Goal: Task Accomplishment & Management: Complete application form

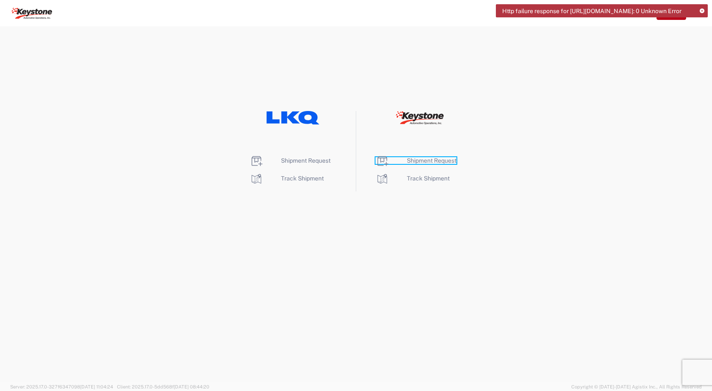
click at [410, 161] on span "Shipment Request" at bounding box center [432, 160] width 50 height 7
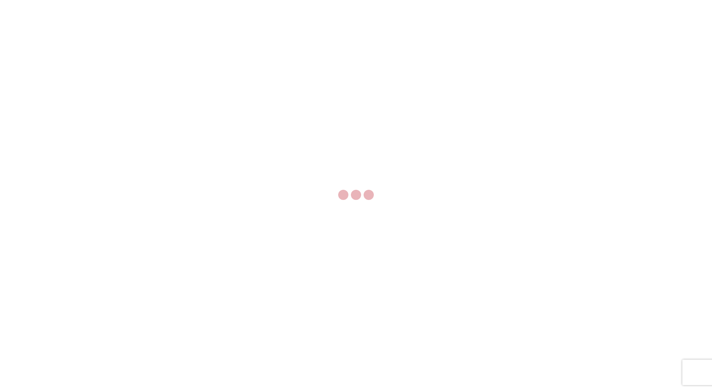
select select "FULL"
select select "LBS"
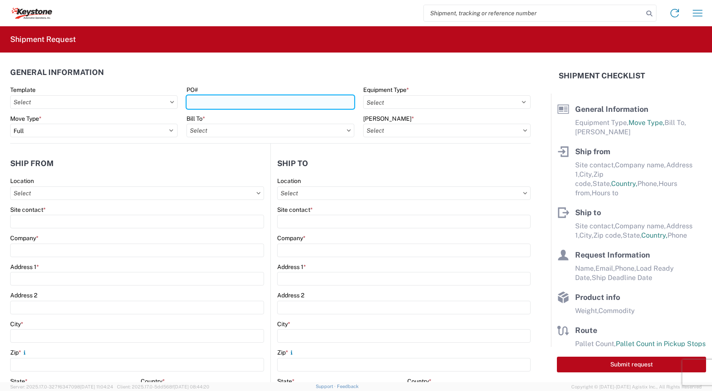
click at [194, 100] on input "PO#" at bounding box center [269, 102] width 167 height 14
type input "4495819"
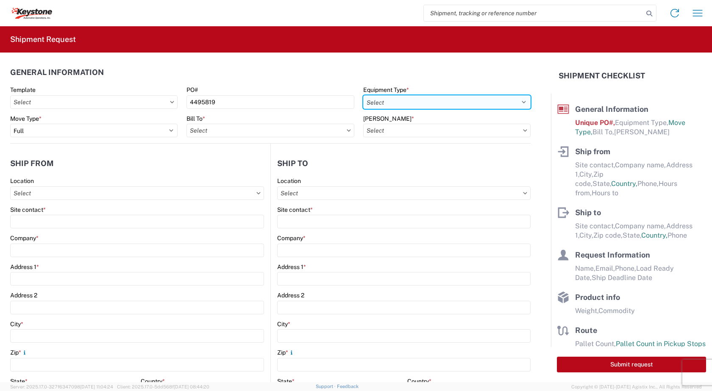
click at [408, 103] on select "Select 53’ Dry Van Flatbed Dropdeck (van) Lowboy (flatbed) Rail" at bounding box center [446, 102] width 167 height 14
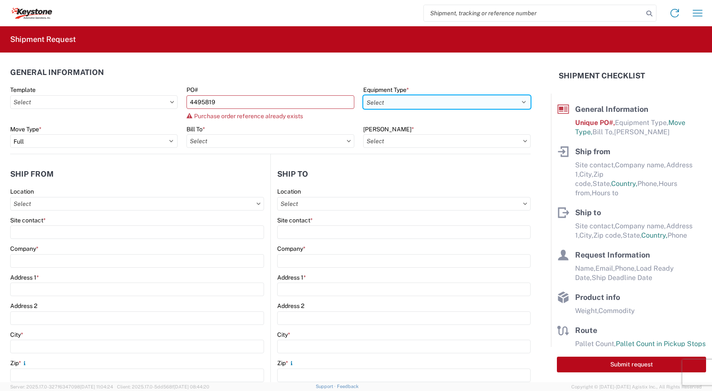
click at [409, 103] on select "Select 53’ Dry Van Flatbed Dropdeck (van) Lowboy (flatbed) Rail" at bounding box center [446, 102] width 167 height 14
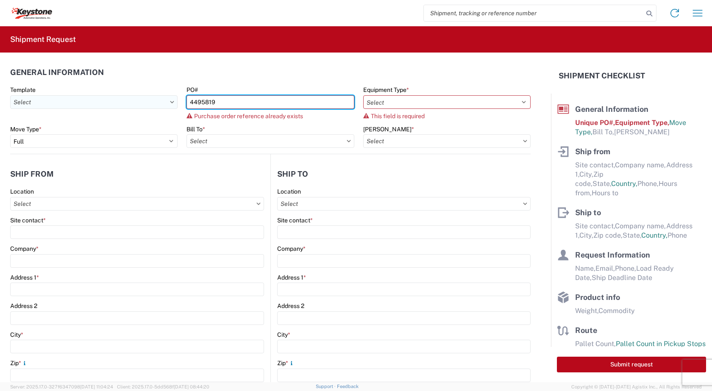
drag, startPoint x: 223, startPoint y: 101, endPoint x: 161, endPoint y: 108, distance: 61.9
click at [161, 108] on div "Template PO# 4495819 Purchase order reference already exists Equipment Type * S…" at bounding box center [270, 105] width 529 height 39
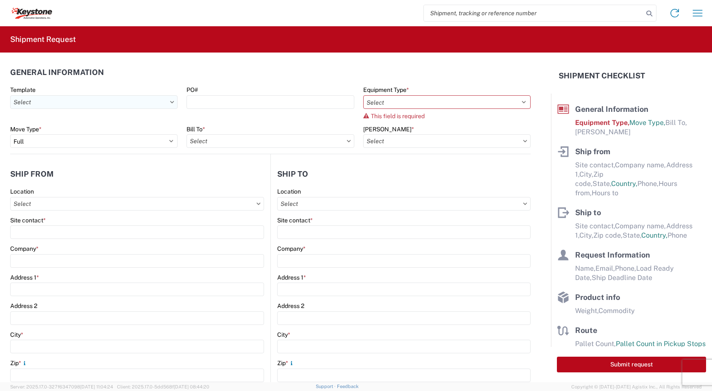
click at [91, 104] on input "Template" at bounding box center [93, 102] width 167 height 14
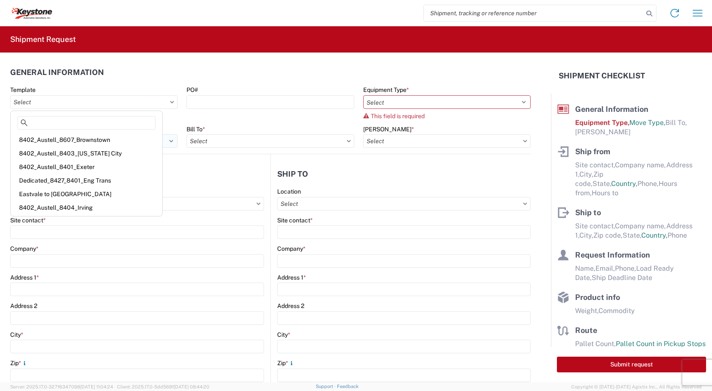
click at [60, 143] on div "8402_Austell_8607_Brownstown" at bounding box center [86, 140] width 148 height 14
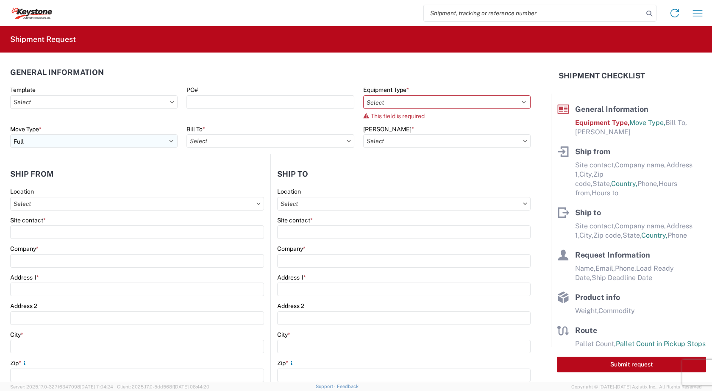
type input "8402_Austell_8607_Brownstown"
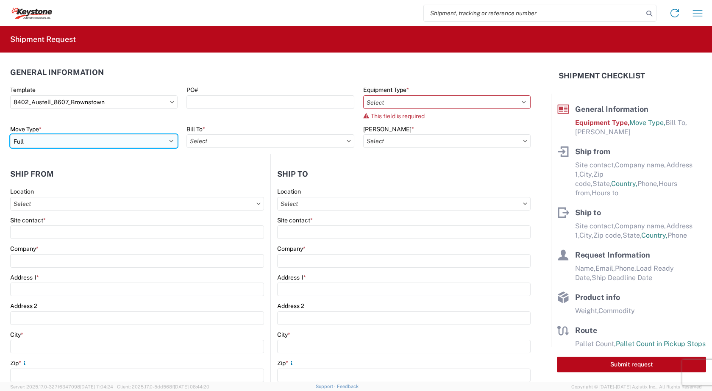
click at [60, 143] on select "Select Full Partial TL" at bounding box center [93, 141] width 167 height 14
select select "STDV"
select select
type input "[PERSON_NAME]"
type input "KAO"
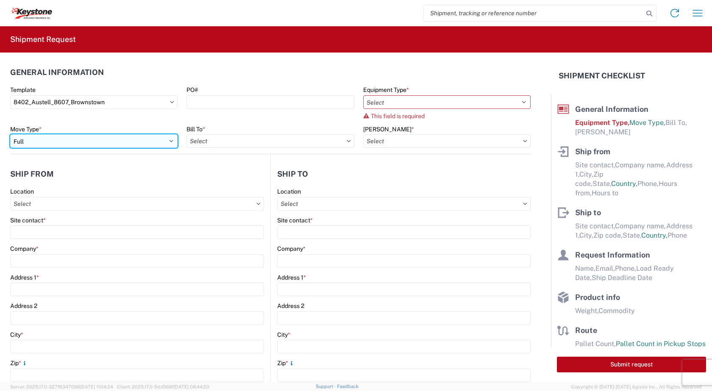
type input "[STREET_ADDRESS][PERSON_NAME]"
type input "Austell"
type input "30168"
type input "[EMAIL_ADDRESS][DOMAIN_NAME]"
type input "[PERSON_NAME]"
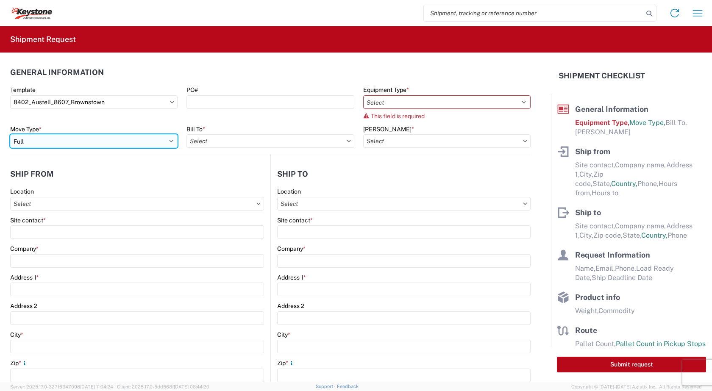
type input "KAO"
type input "[STREET_ADDRESS][PERSON_NAME]"
type input "[GEOGRAPHIC_DATA]"
type input "48193"
type input "[EMAIL_ADDRESS][DOMAIN_NAME]"
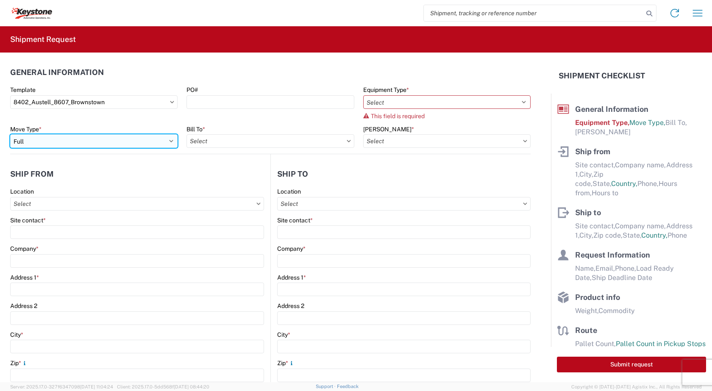
type input "[PERSON_NAME]"
type input "[PHONE_NUMBER]"
type input "[DATE]"
type input "20000"
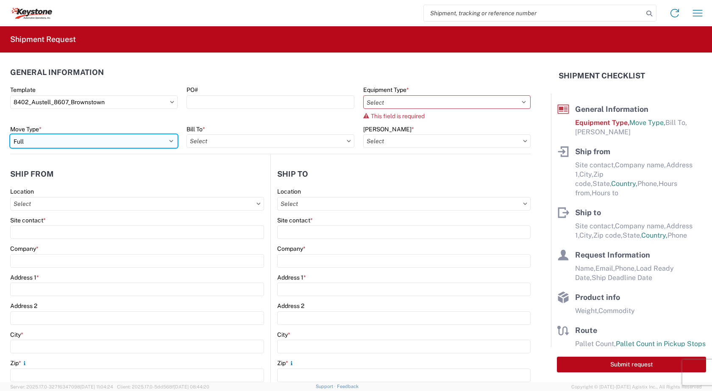
type input "General Auto Parts (dry)"
type input "20"
type input "1"
type textarea "Stock Transfers...chairs"
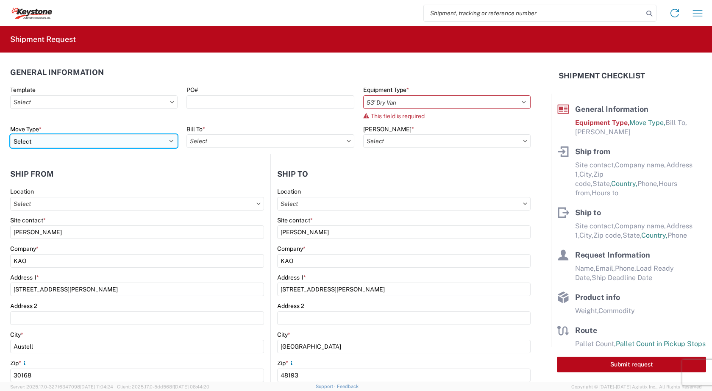
type input "8402 - Austell - KAO Warehouse [GEOGRAPHIC_DATA]"
select select "GA"
select select "US"
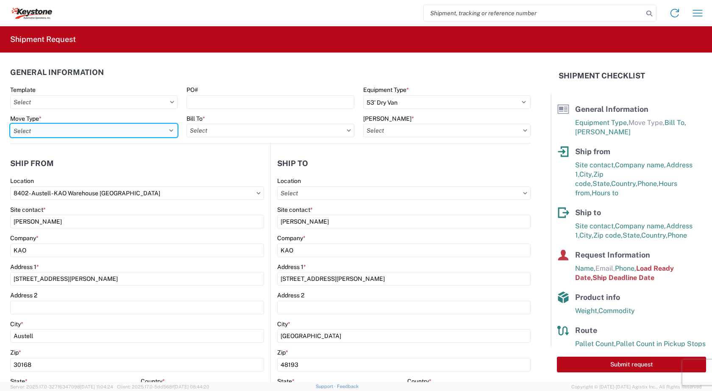
type input "8607 - [GEOGRAPHIC_DATA], [GEOGRAPHIC_DATA] – KAO Warehouse"
select select "PARTIAL_TL"
click at [10, 124] on select "Select Full Partial TL" at bounding box center [93, 131] width 167 height 14
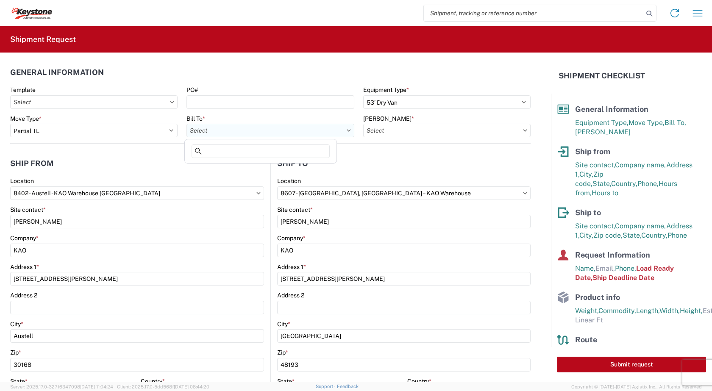
click at [204, 129] on input "Bill To *" at bounding box center [269, 131] width 167 height 14
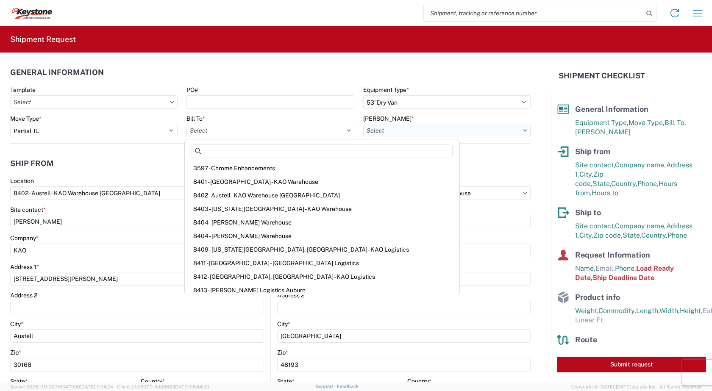
click at [374, 129] on input "[PERSON_NAME] *" at bounding box center [446, 131] width 167 height 14
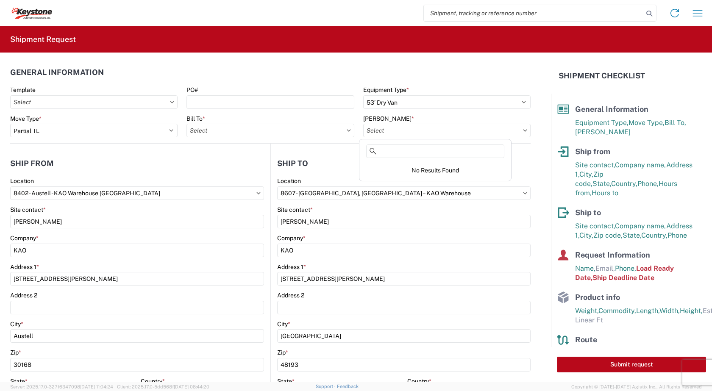
click at [255, 59] on agx-general-info "General Information Template PO# Equipment Type * Select 53’ Dry Van Flatbed Dr…" at bounding box center [270, 98] width 520 height 91
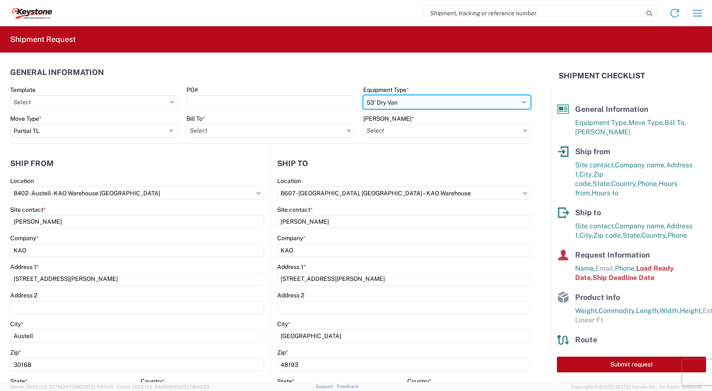
click at [515, 102] on select "Select 53’ Dry Van Flatbed Dropdeck (van) Lowboy (flatbed) Rail" at bounding box center [446, 102] width 167 height 14
select select
click at [363, 95] on select "Select 53’ Dry Van Flatbed Dropdeck (van) Lowboy (flatbed) Rail" at bounding box center [446, 102] width 167 height 14
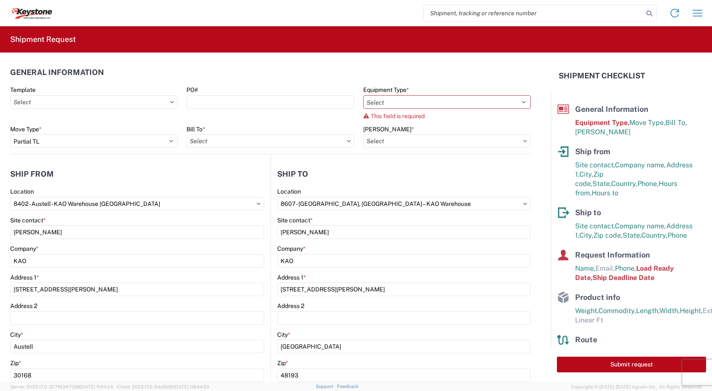
click at [490, 75] on header "General Information" at bounding box center [270, 72] width 520 height 19
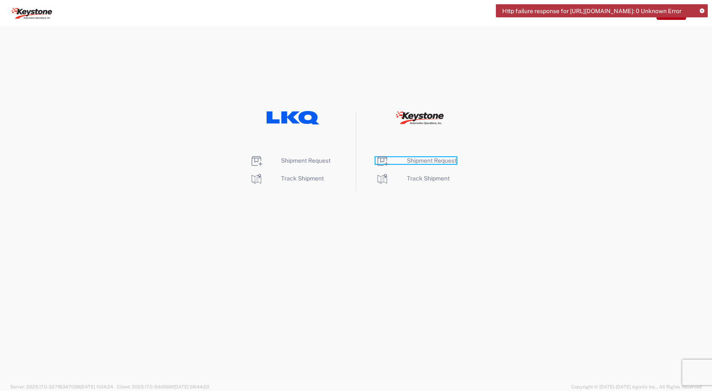
click at [435, 161] on span "Shipment Request" at bounding box center [432, 160] width 50 height 7
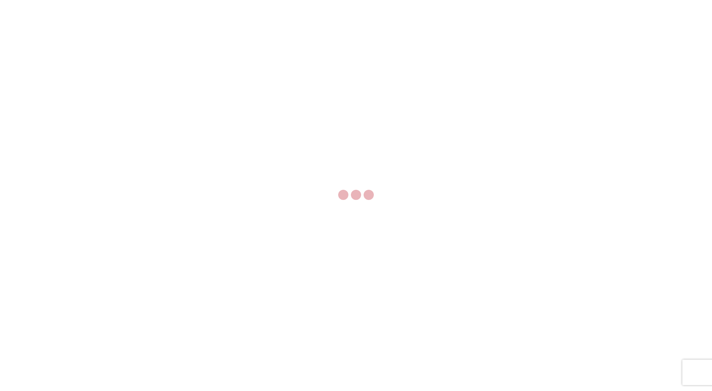
select select "FULL"
select select "LBS"
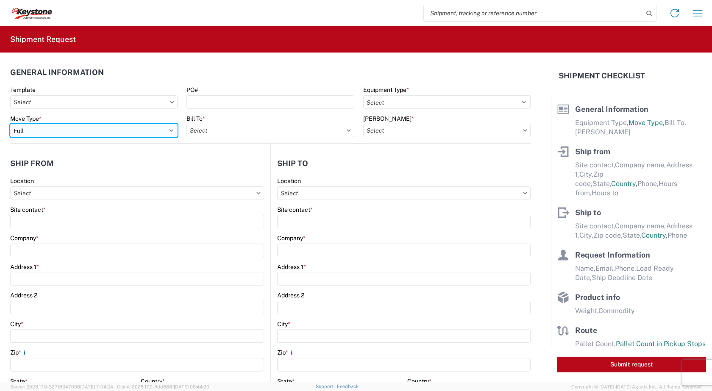
click at [37, 128] on select "Select Full Partial TL" at bounding box center [93, 131] width 167 height 14
select select "PARTIAL_TL"
click at [10, 124] on select "Select Full Partial TL" at bounding box center [93, 131] width 167 height 14
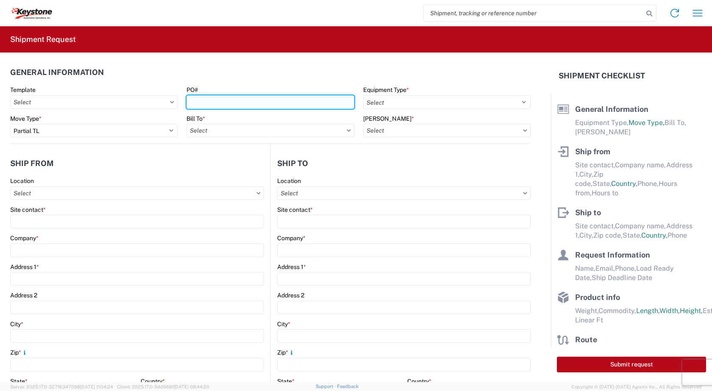
click at [220, 104] on input "PO#" at bounding box center [269, 102] width 167 height 14
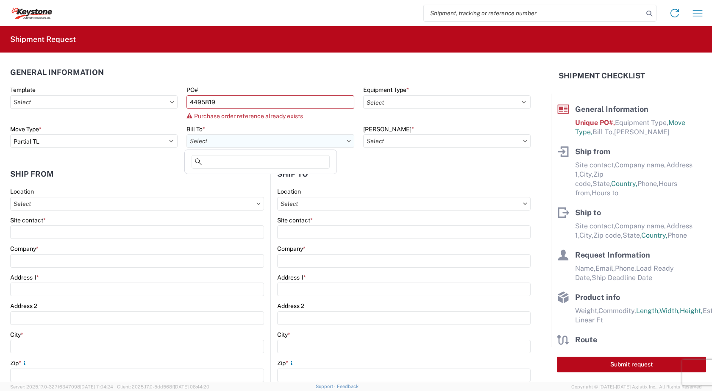
click at [246, 134] on input "Bill To *" at bounding box center [269, 141] width 167 height 14
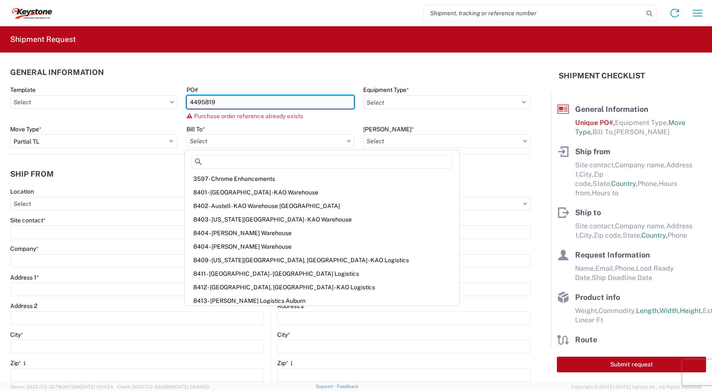
click at [222, 99] on input "4495819" at bounding box center [269, 102] width 167 height 14
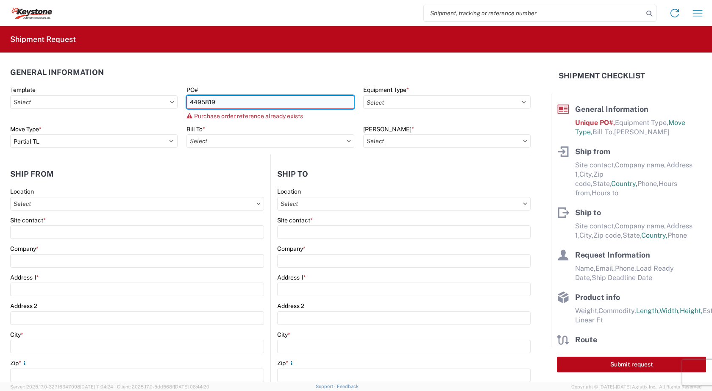
click at [222, 99] on input "4495819" at bounding box center [269, 102] width 167 height 14
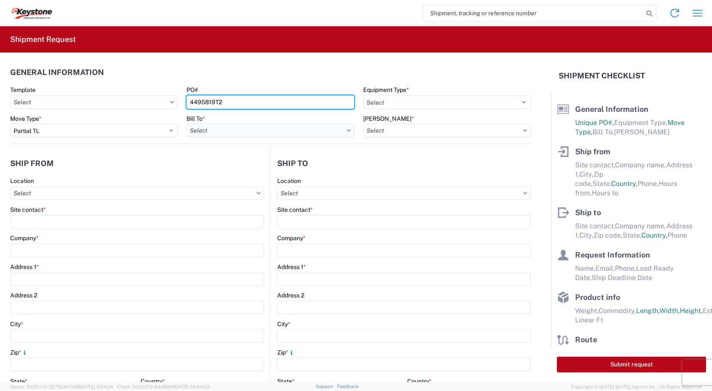
type input "4495819T2"
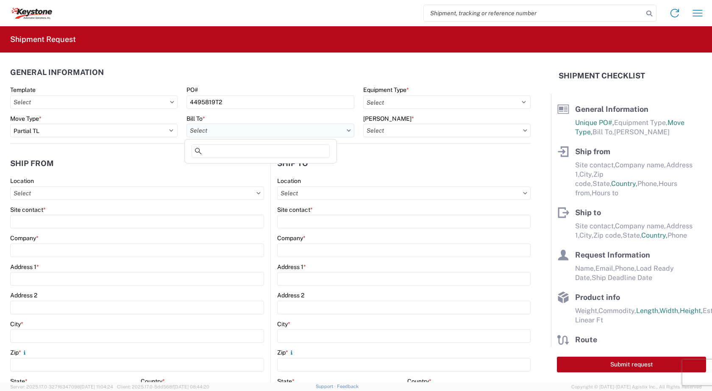
click at [227, 131] on input "Bill To *" at bounding box center [269, 131] width 167 height 14
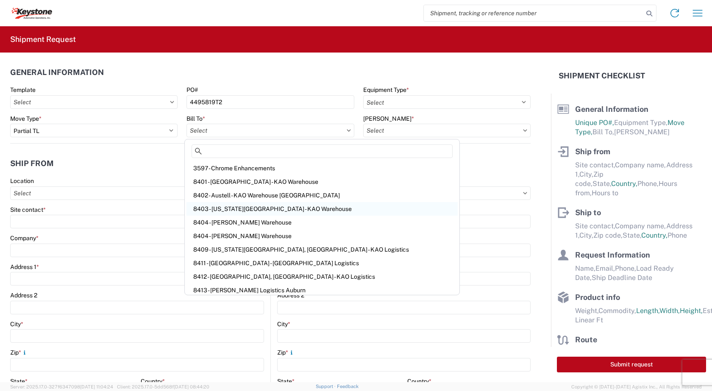
click at [226, 207] on div "8403 - [US_STATE][GEOGRAPHIC_DATA] - KAO Warehouse" at bounding box center [321, 209] width 271 height 14
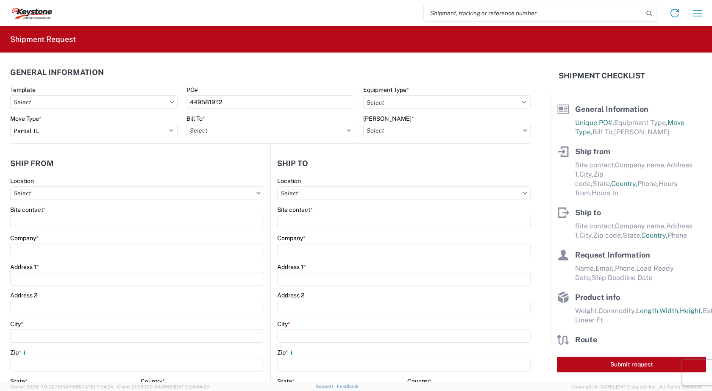
type input "8403 - [US_STATE][GEOGRAPHIC_DATA] - KAO Warehouse"
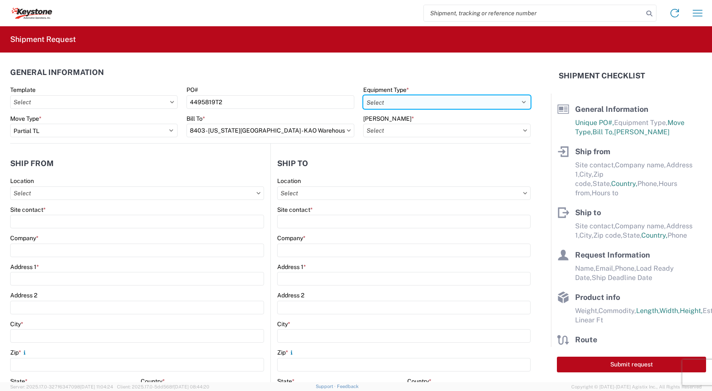
click at [382, 98] on select "Select 53’ Dry Van Flatbed Dropdeck (van) Lowboy (flatbed) Rail" at bounding box center [446, 102] width 167 height 14
select select "STDV"
click at [363, 95] on select "Select 53’ Dry Van Flatbed Dropdeck (van) Lowboy (flatbed) Rail" at bounding box center [446, 102] width 167 height 14
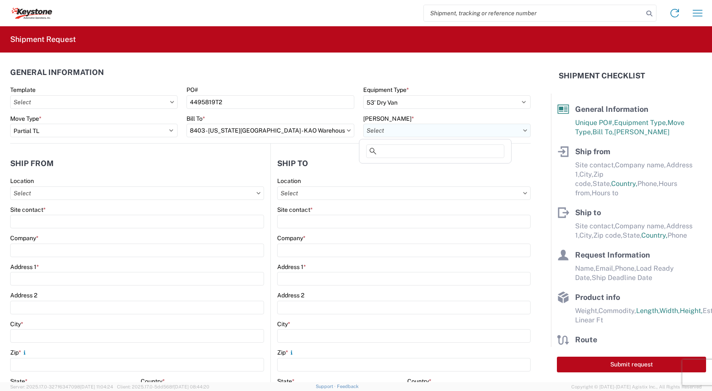
click at [389, 130] on input "[PERSON_NAME] *" at bounding box center [446, 131] width 167 height 14
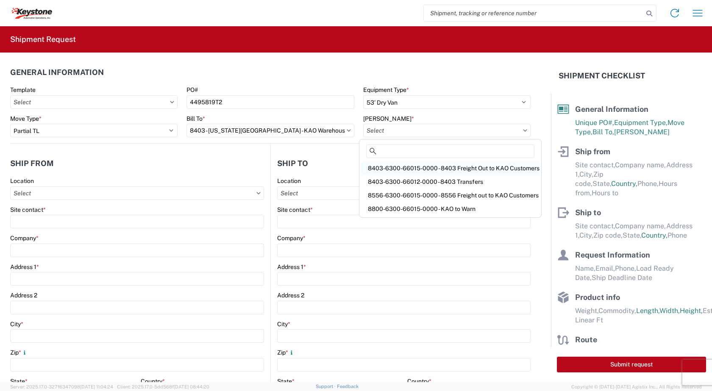
click at [406, 169] on div "8403-6300-66015-0000 - 8403 Freight Out to KAO Customers" at bounding box center [450, 168] width 178 height 14
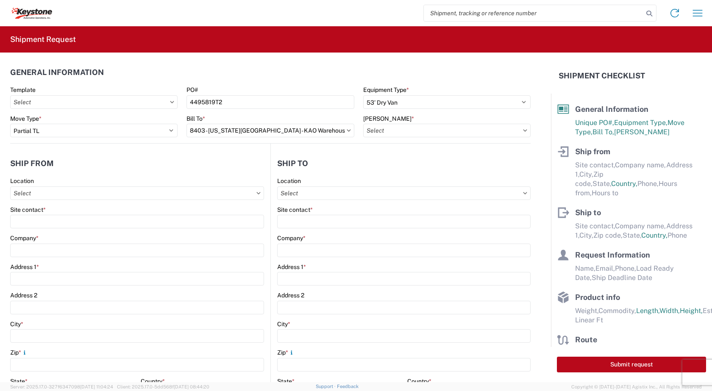
type input "8403-6300-66015-0000 - 8403 Freight Out to KAO Customers"
click at [36, 194] on input "Location" at bounding box center [137, 193] width 254 height 14
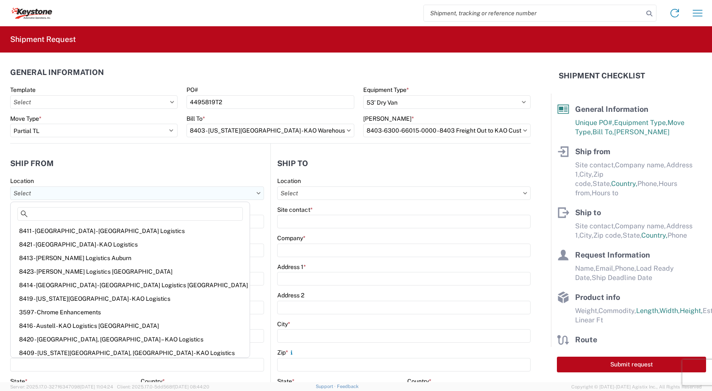
click at [48, 197] on input "Location" at bounding box center [137, 193] width 254 height 14
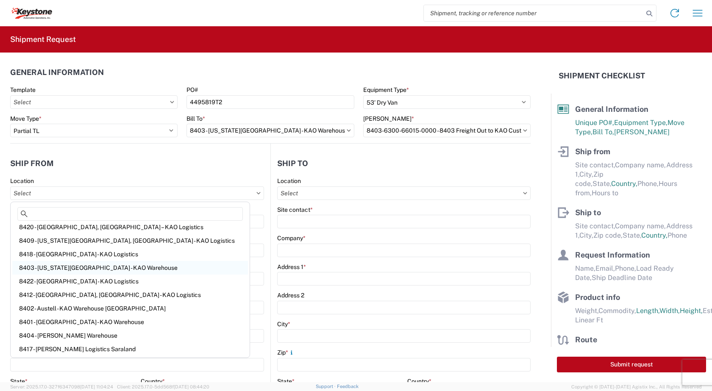
scroll to position [127, 0]
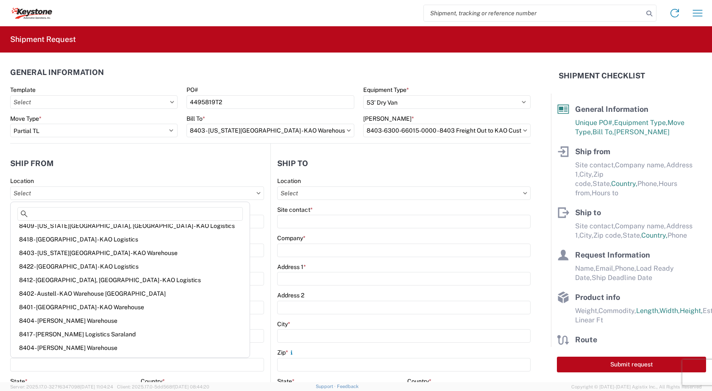
click at [196, 173] on agx-form-section "Ship from Location Site contact * Company * Address 1 * Address 2 City * Zip * …" at bounding box center [140, 332] width 260 height 357
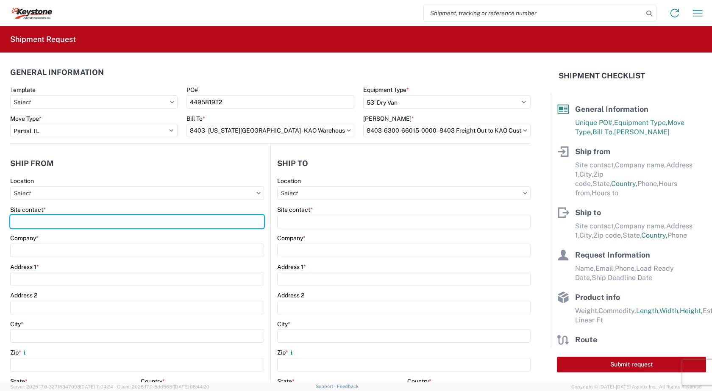
click at [44, 223] on input "Site contact *" at bounding box center [137, 222] width 254 height 14
type input "Sarah Thomas"
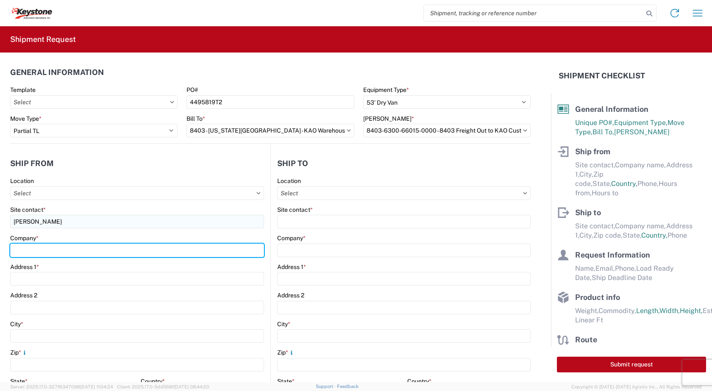
type input "RV Products Div. of Airxcel c/o Forte Products"
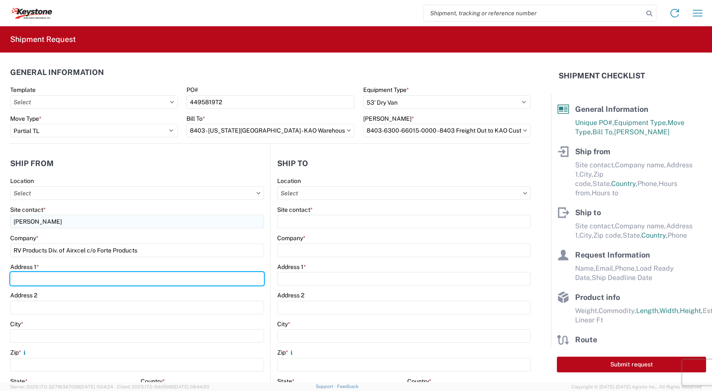
type input "1290 10th RD SW"
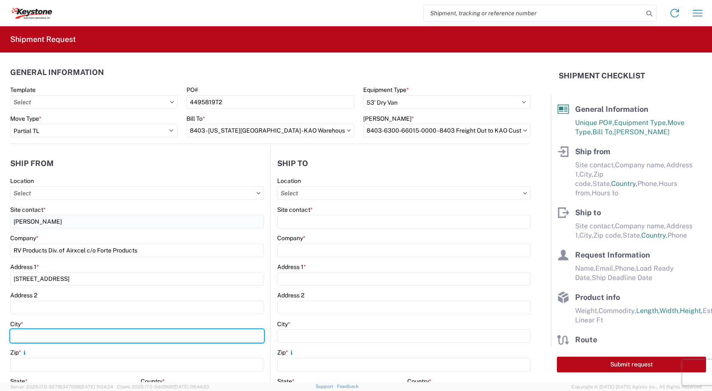
type input "Burlington"
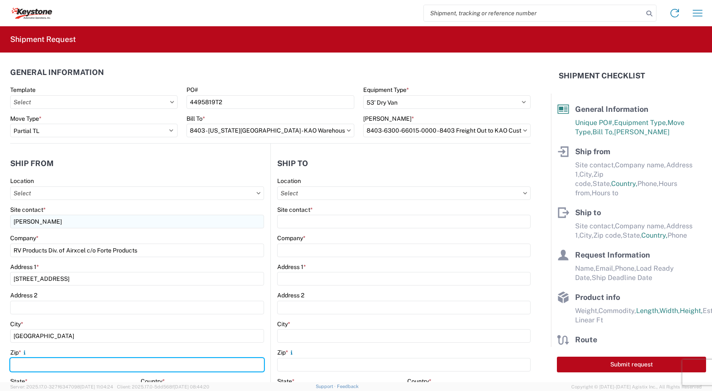
type input "66839"
select select "KS"
type input "bpship@forteproducts.com"
type input "6203642701"
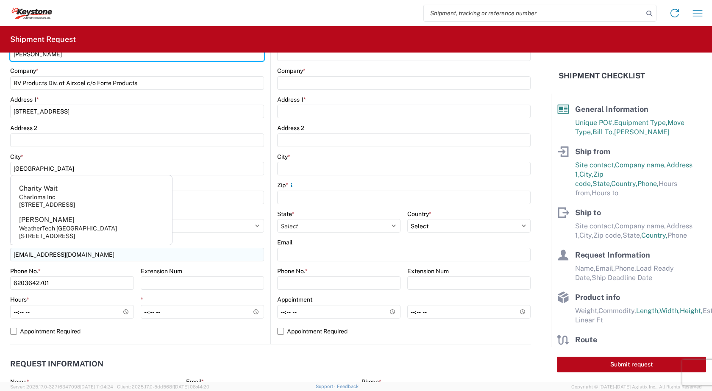
scroll to position [169, 0]
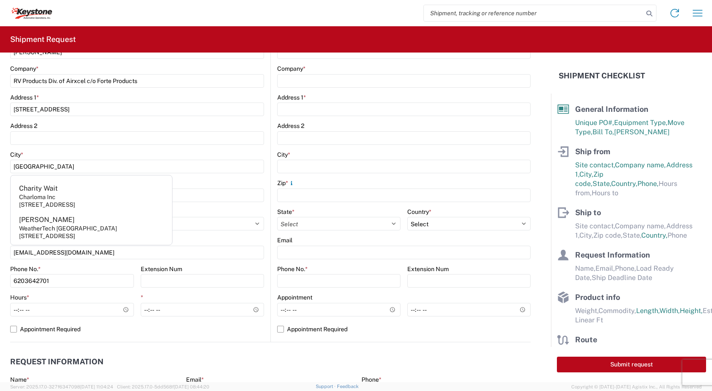
click at [207, 360] on header "Request Information" at bounding box center [270, 361] width 520 height 19
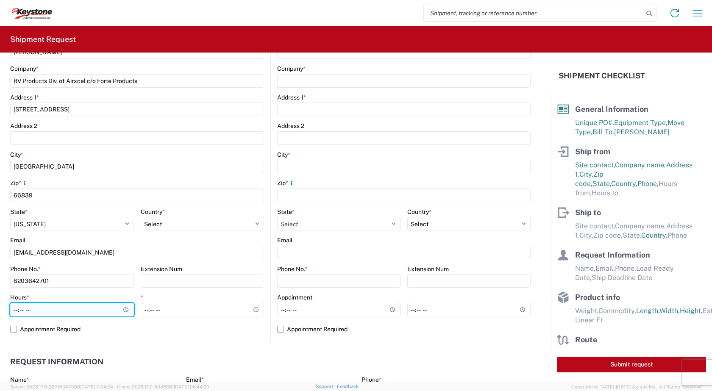
click at [32, 308] on input "Hours *" at bounding box center [72, 310] width 124 height 14
click at [122, 311] on input "Hours *" at bounding box center [72, 310] width 124 height 14
click at [27, 308] on input "08:07" at bounding box center [72, 310] width 124 height 14
type input "08:00"
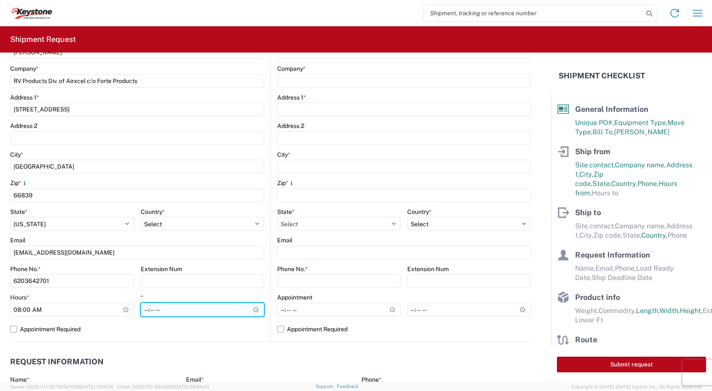
click at [255, 309] on input "*" at bounding box center [203, 310] width 124 height 14
type input "16:00"
click at [172, 323] on label "Appointment Required" at bounding box center [137, 329] width 254 height 14
click at [0, 0] on input "Appointment Required" at bounding box center [0, 0] width 0 height 0
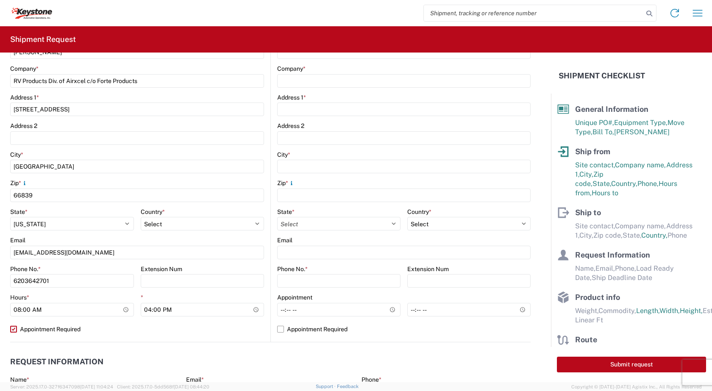
select select "US"
click at [14, 328] on label "Appointment Required" at bounding box center [137, 329] width 254 height 14
click at [0, 0] on input "Appointment Required" at bounding box center [0, 0] width 0 height 0
select select "US"
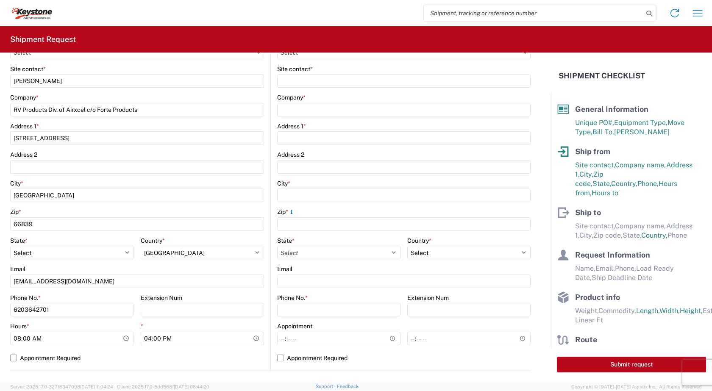
scroll to position [85, 0]
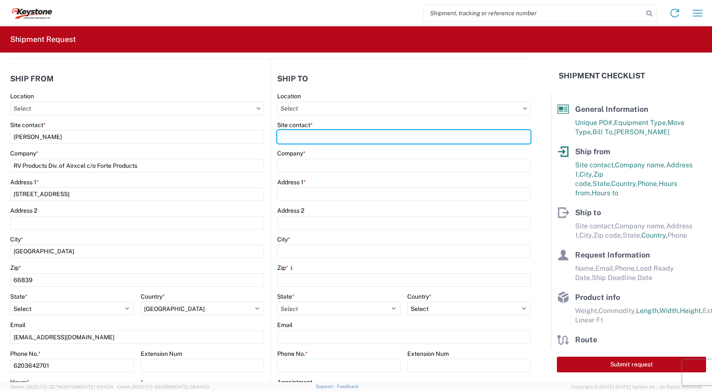
click at [291, 136] on input "Site contact *" at bounding box center [403, 137] width 253 height 14
type input "KEYKC-APPT@KEY-STONE.COM"
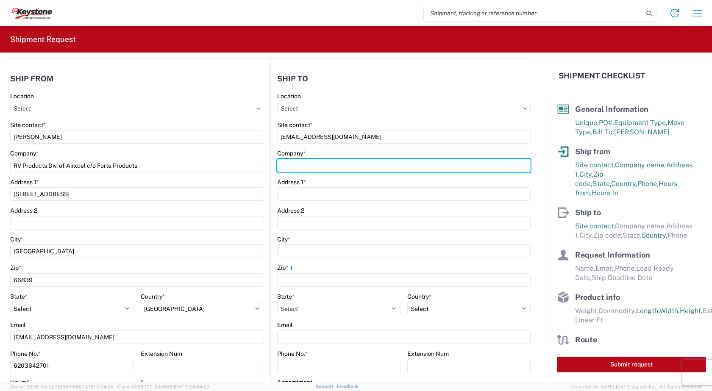
click at [333, 165] on input "Company *" at bounding box center [403, 166] width 253 height 14
type input "KEYSTONE AUTOMOTIVE"
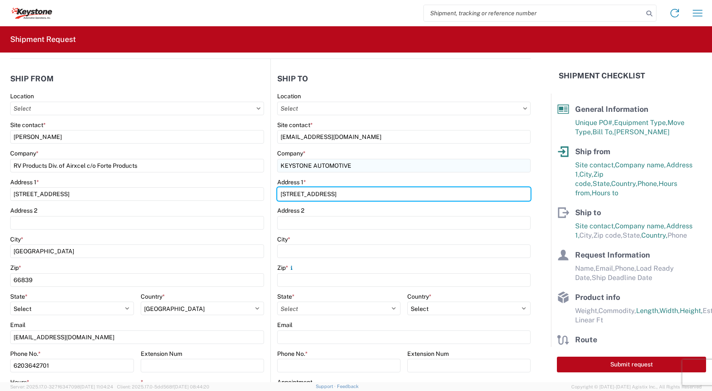
type input "90 SHAWNEE AVE"
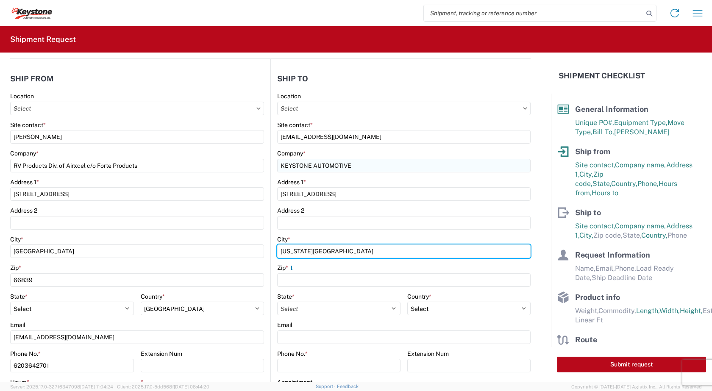
type input "KANSAS CITY"
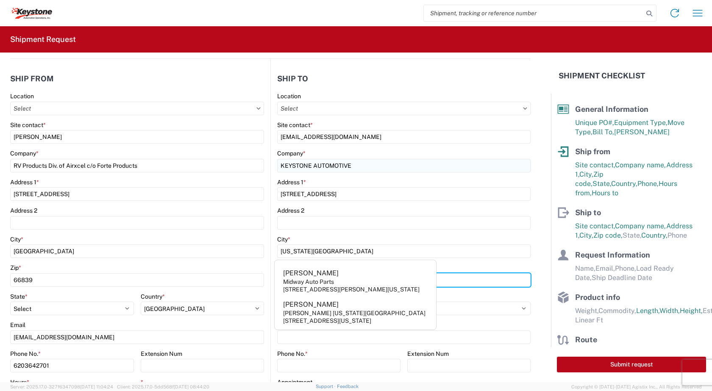
type input "66105"
click at [479, 351] on div "Location Site contact * KEYKC-APPT@KEY-STONE.COM Company * KEYSTONE AUTOMOTIVE …" at bounding box center [403, 259] width 253 height 334
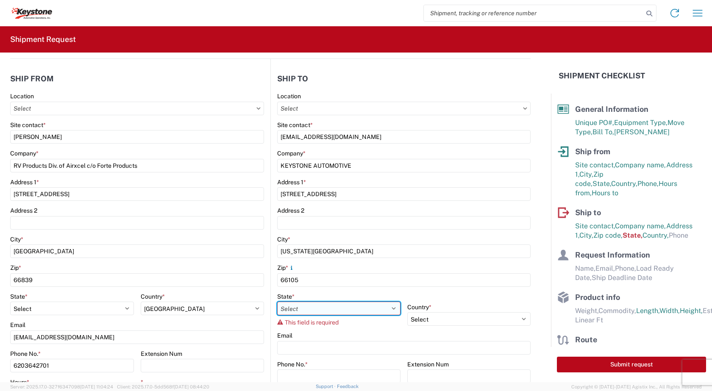
click at [307, 310] on select "Select Alabama Alaska Arizona Arkansas Armed Forces Americas Armed Forces Europ…" at bounding box center [338, 309] width 123 height 14
select select "KS"
click at [277, 302] on select "Select Alabama Alaska Arizona Arkansas Armed Forces Americas Armed Forces Europ…" at bounding box center [338, 309] width 123 height 14
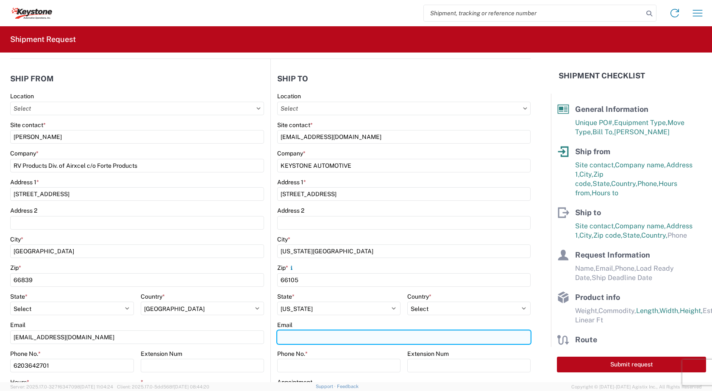
click at [289, 339] on input "Email" at bounding box center [403, 337] width 253 height 14
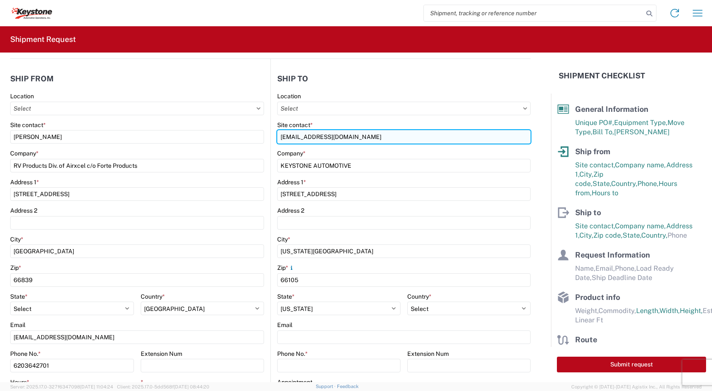
click at [382, 138] on input "KEYKC-APPT@KEY-STONE.COM" at bounding box center [403, 137] width 253 height 14
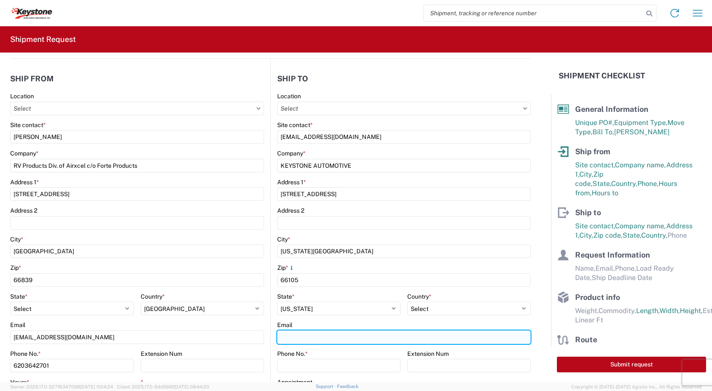
click at [300, 337] on input "Email" at bounding box center [403, 337] width 253 height 14
paste input "KEYKC-APPT@KEY-STONE.COM"
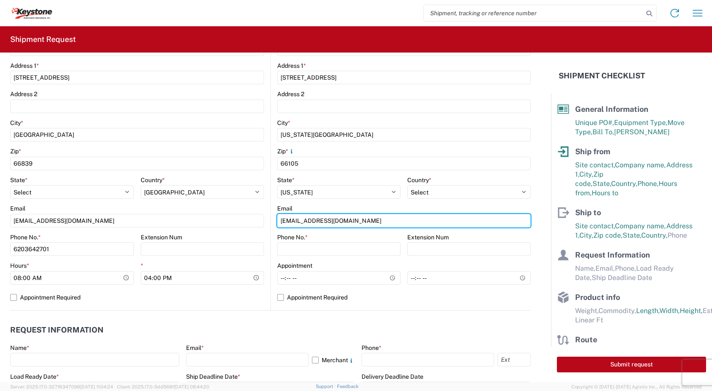
scroll to position [212, 0]
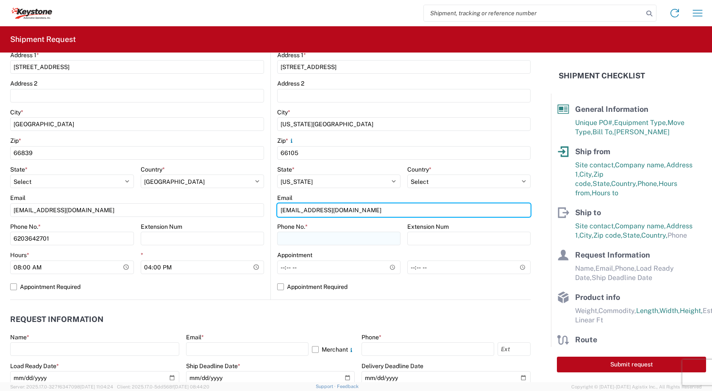
type input "KEYKC-APPT@KEY-STONE.COM"
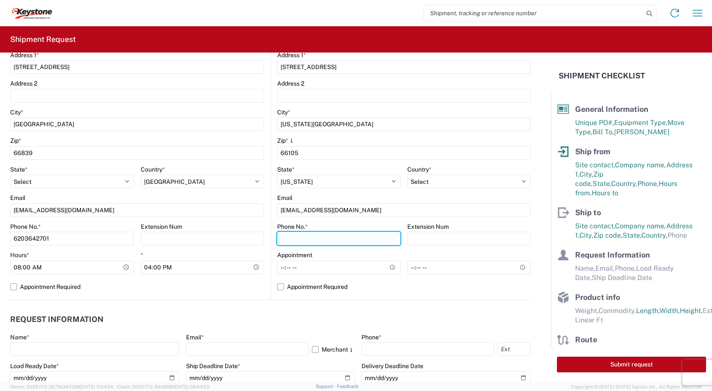
click at [290, 235] on input "Phone No. *" at bounding box center [338, 239] width 123 height 14
type input "913-371-3249"
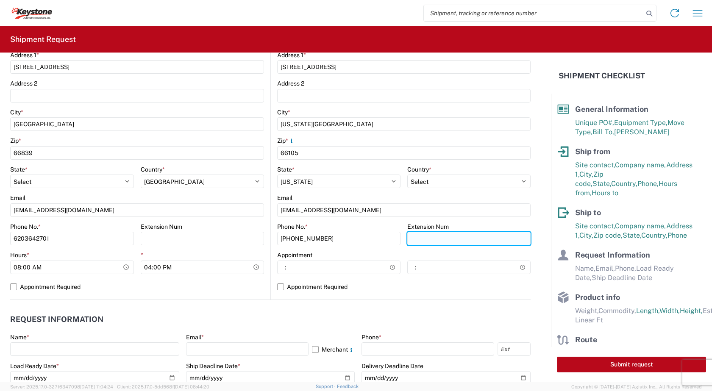
click at [264, 238] on input "Extension Num" at bounding box center [203, 239] width 124 height 14
type input "7240"
click at [277, 285] on label "Appointment Required" at bounding box center [403, 287] width 253 height 14
click at [0, 0] on input "Appointment Required" at bounding box center [0, 0] width 0 height 0
select select "KS"
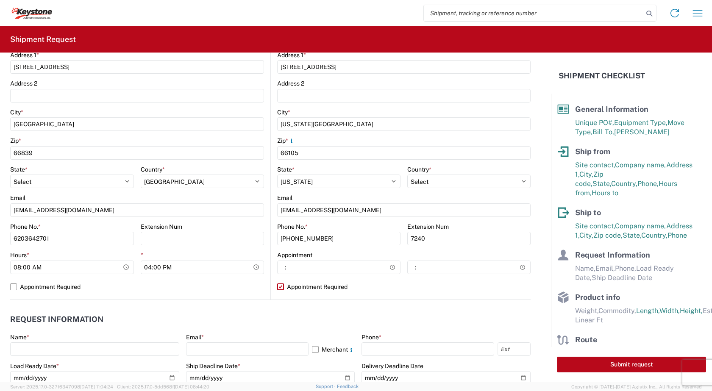
select select "US"
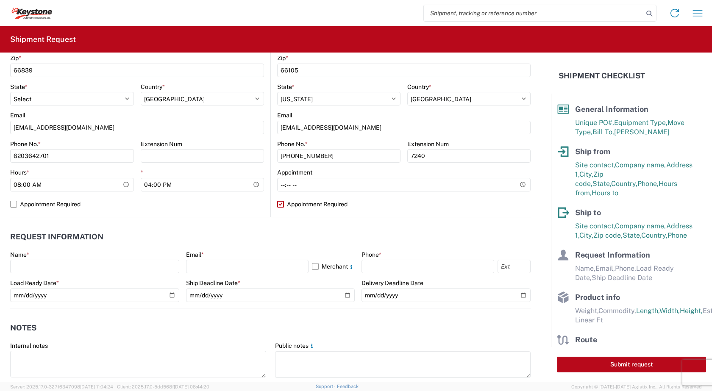
scroll to position [296, 0]
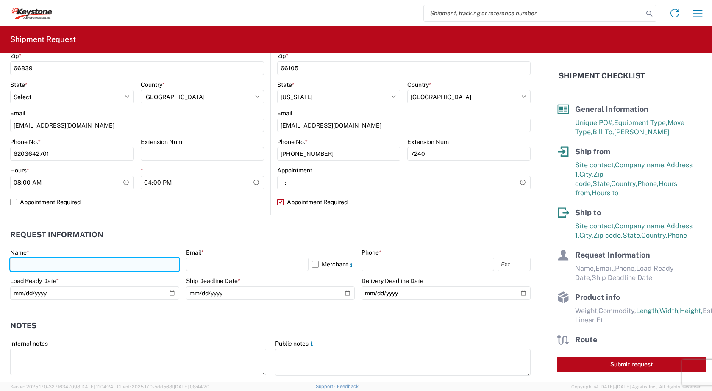
click at [26, 268] on input "text" at bounding box center [94, 265] width 169 height 14
type input "Sarah Thomas"
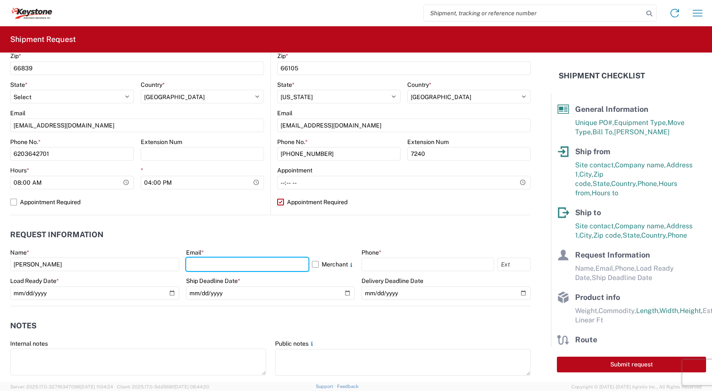
type input "bpship@forteproducts.com"
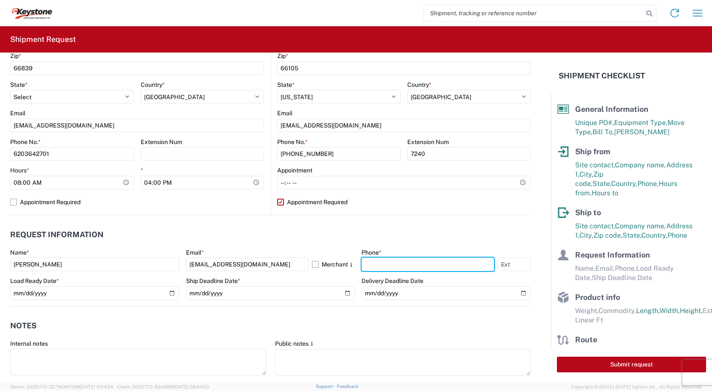
type input "6203642701"
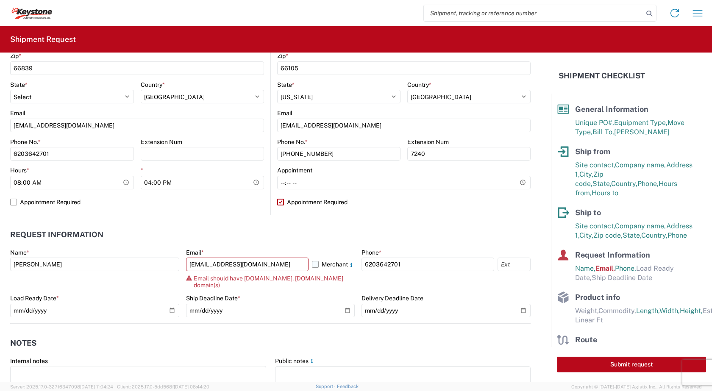
click at [312, 261] on label "Merchant" at bounding box center [333, 265] width 43 height 14
click at [0, 0] on input "Merchant" at bounding box center [0, 0] width 0 height 0
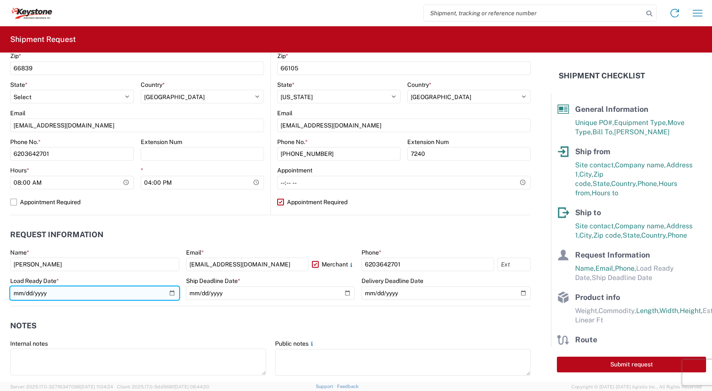
click at [169, 293] on input "date" at bounding box center [94, 293] width 169 height 14
type input "2025-08-20"
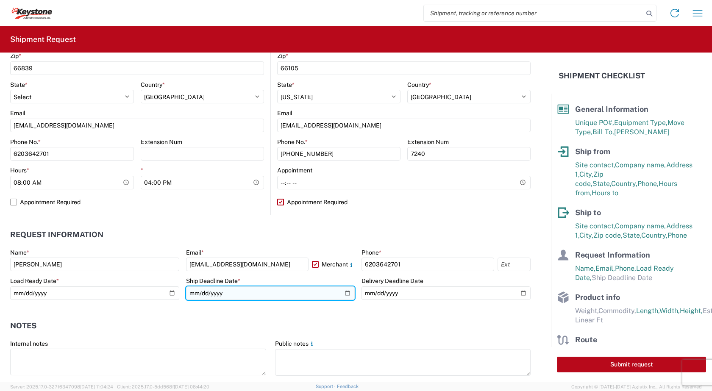
click at [340, 294] on input "date" at bounding box center [270, 293] width 169 height 14
type input "2025-08-22"
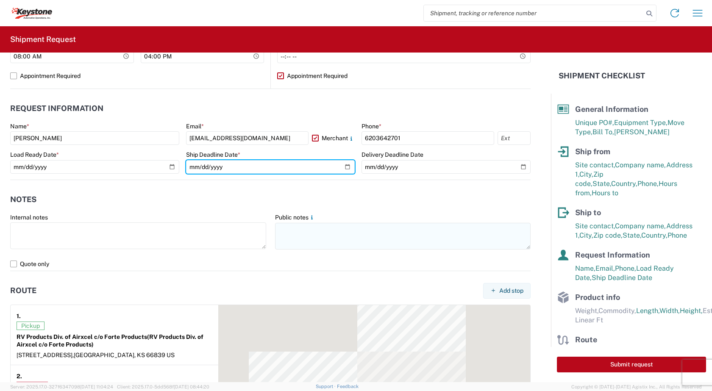
scroll to position [424, 0]
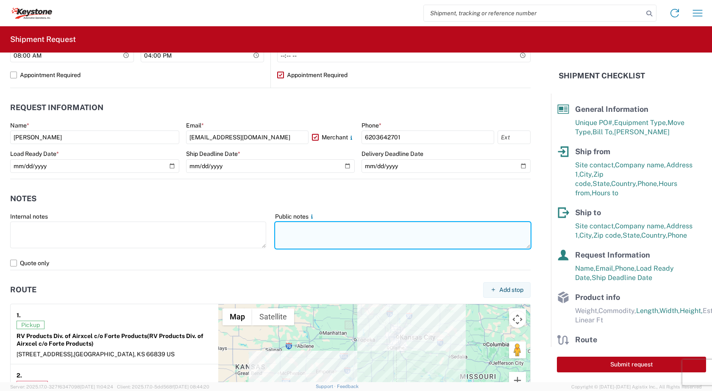
click at [291, 235] on textarea at bounding box center [403, 235] width 256 height 27
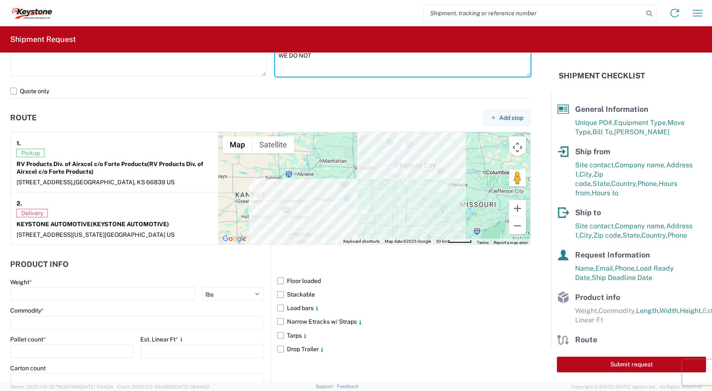
scroll to position [694, 0]
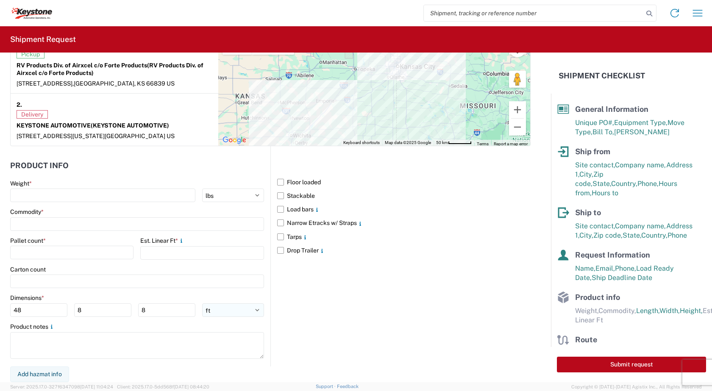
type textarea "WE DO NOT"
click at [256, 314] on select "ft in cm" at bounding box center [233, 310] width 62 height 14
select select "IN"
click at [202, 303] on select "ft in cm" at bounding box center [233, 310] width 62 height 14
type input "576"
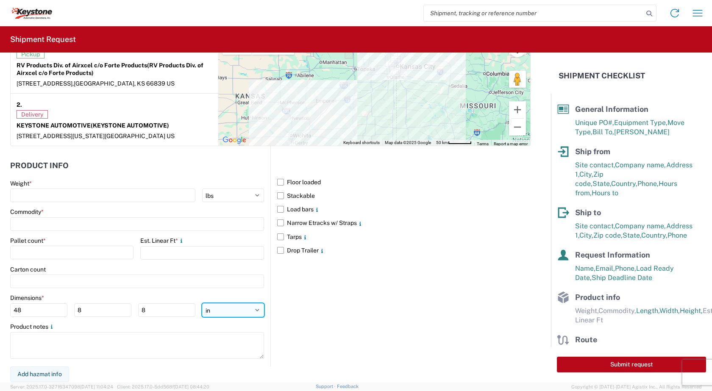
type input "96"
click at [32, 310] on input "576" at bounding box center [38, 310] width 57 height 14
type input "5"
type input "52"
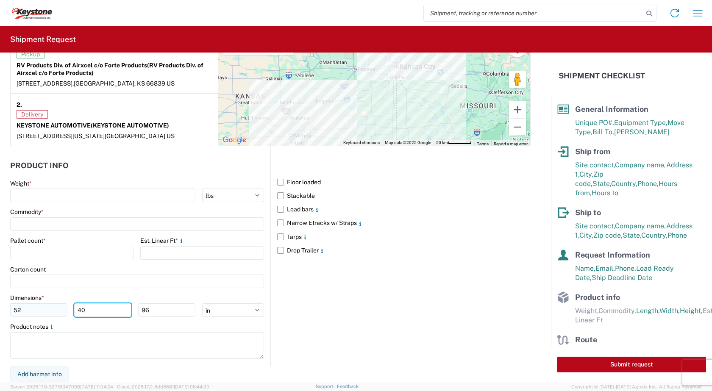
type input "40"
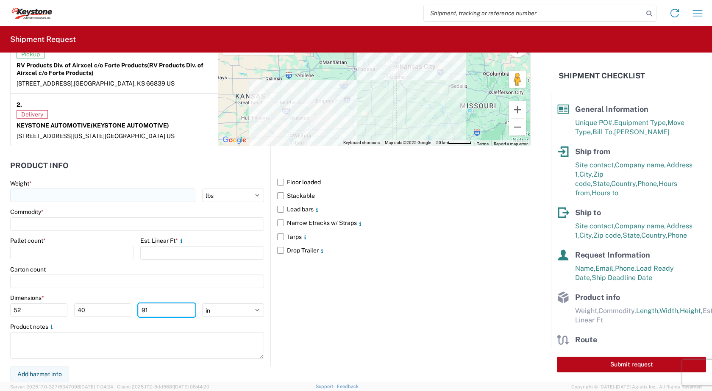
type input "91"
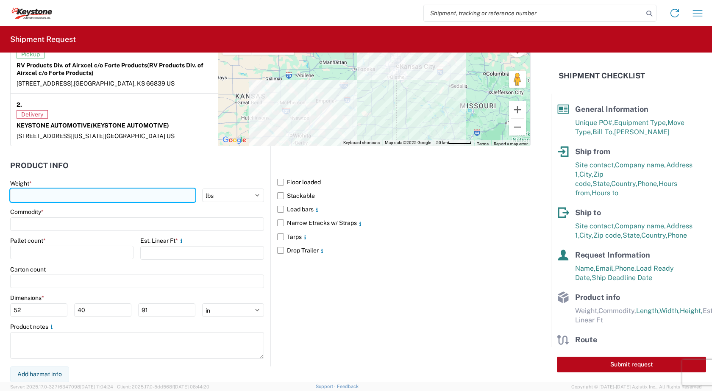
click at [16, 190] on input "number" at bounding box center [102, 195] width 185 height 14
type input "2628"
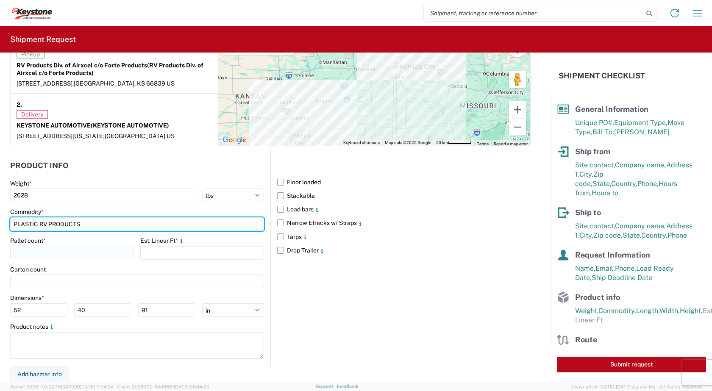
type input "PLASTIC RV PRODUCTS"
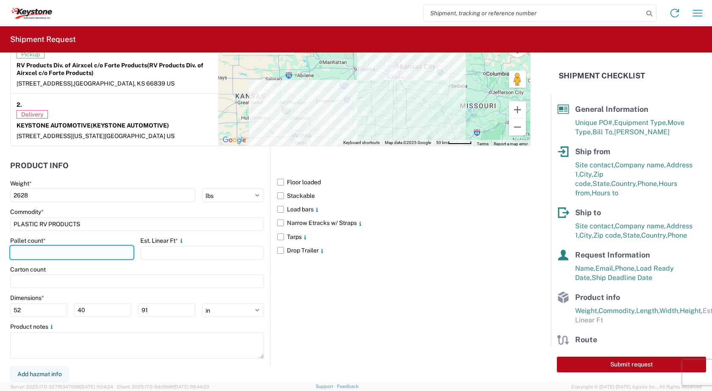
click at [30, 249] on input "number" at bounding box center [71, 253] width 123 height 14
type input "7"
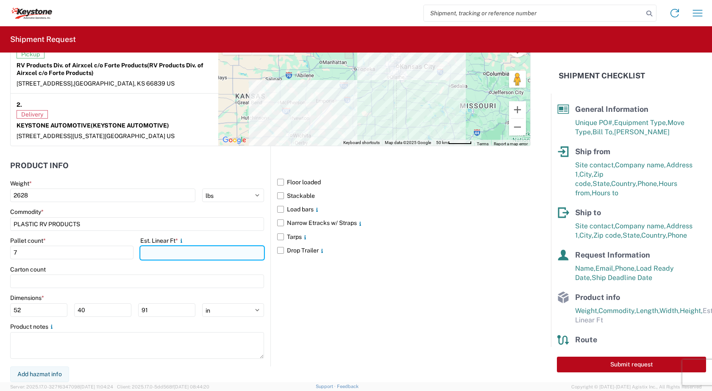
click at [151, 254] on input "number" at bounding box center [201, 253] width 123 height 14
type input "16"
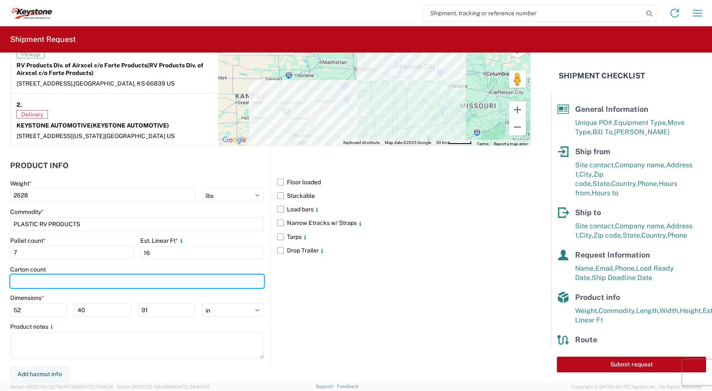
click at [22, 281] on input "number" at bounding box center [137, 281] width 254 height 14
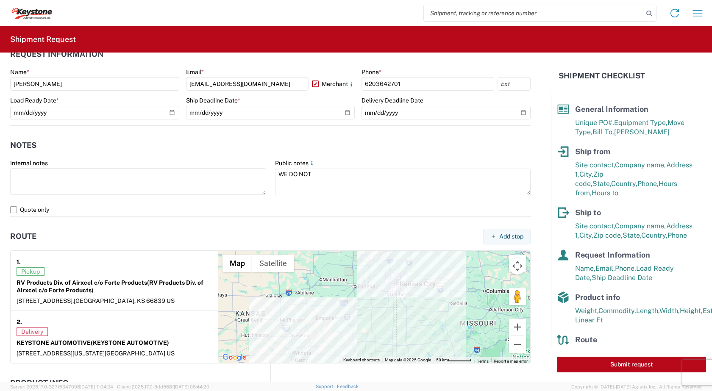
scroll to position [482, 0]
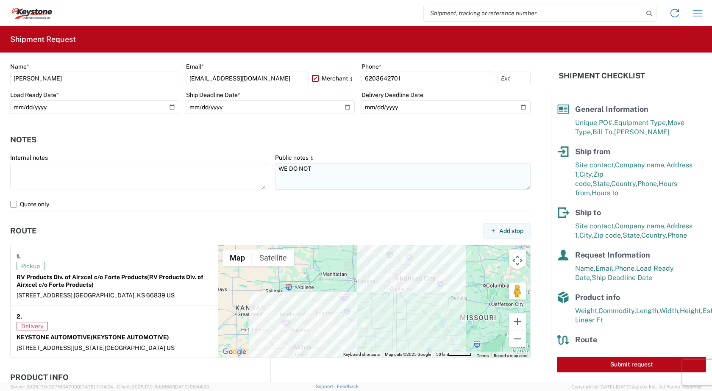
type input "133"
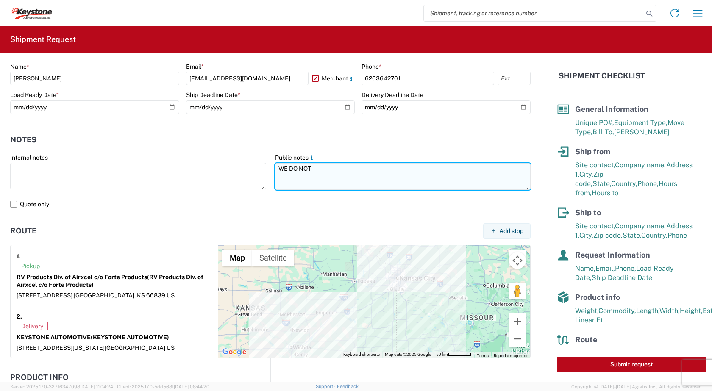
click at [315, 163] on textarea "WE DO NOT" at bounding box center [403, 176] width 256 height 27
click at [332, 176] on textarea "WE DO NOT ACCEPT 26' BOX TRUCKS FOR PICK UP AT THIS LOACTION. REEFER TRAILERS A…" at bounding box center [403, 176] width 256 height 27
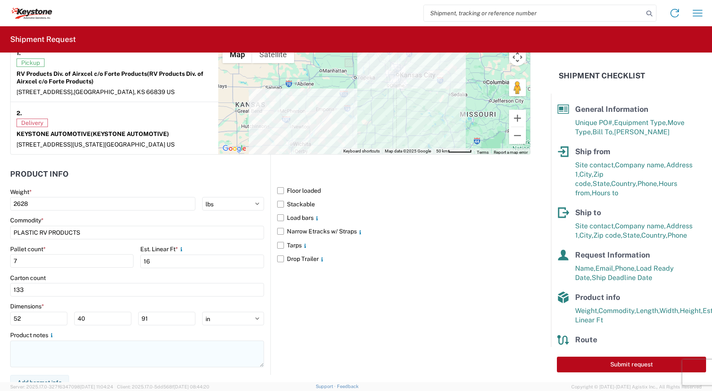
scroll to position [694, 0]
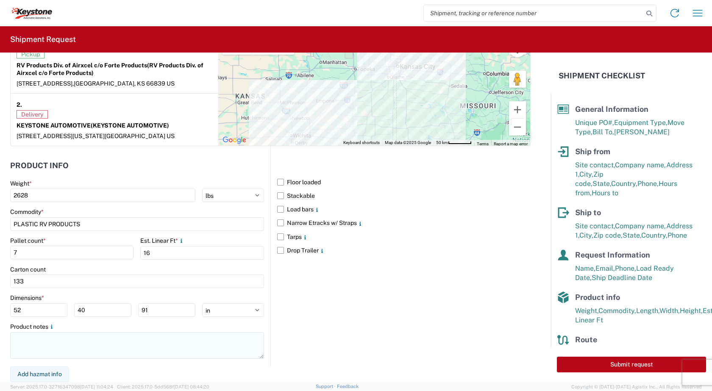
type textarea "WE DO NOT ACCEPT 26' BOX TRUCKS FOR PICK UP AT THIS LOACTION. REEFER TRAILERS A…"
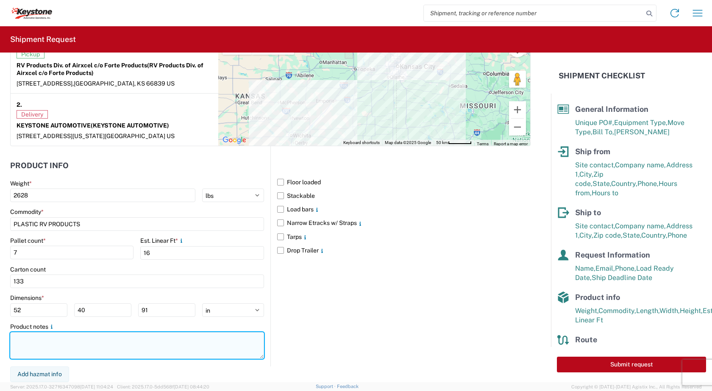
click at [33, 346] on textarea at bounding box center [137, 345] width 254 height 27
paste textarea "WE DO NOT ACCEPT 26' BOX TRUCKS FOR PICK UP AT THIS LOACTION. REEFER TRAILERS A…"
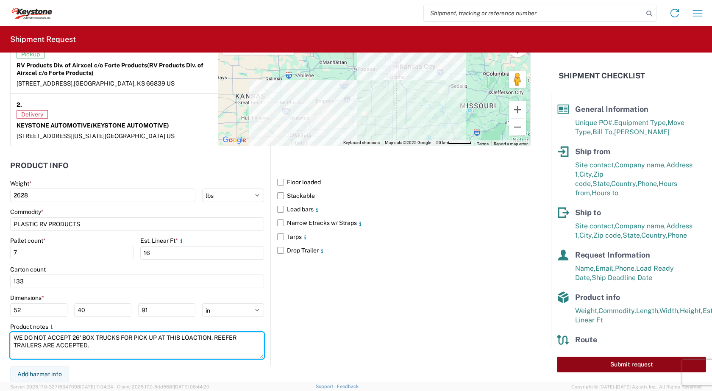
type textarea "WE DO NOT ACCEPT 26' BOX TRUCKS FOR PICK UP AT THIS LOACTION. REEFER TRAILERS A…"
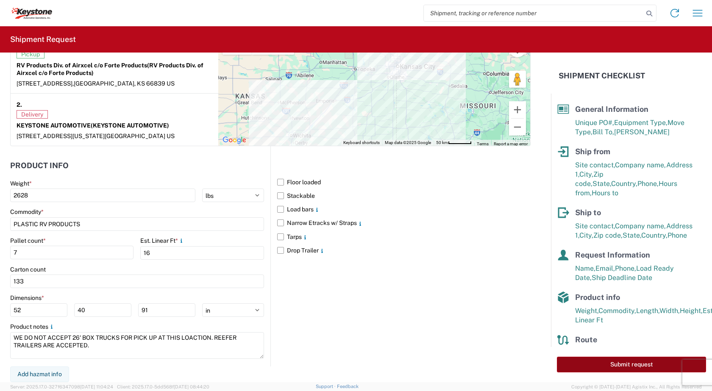
click at [626, 366] on button "Submit request" at bounding box center [631, 365] width 149 height 16
